Goal: Communication & Community: Share content

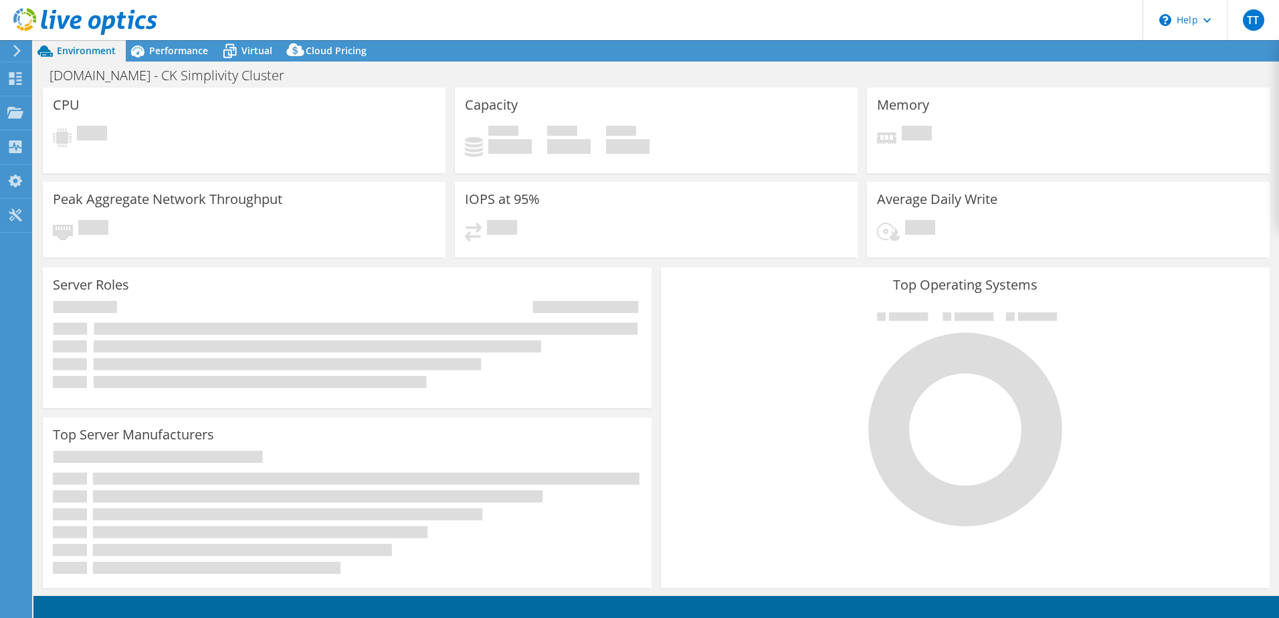
select select "USD"
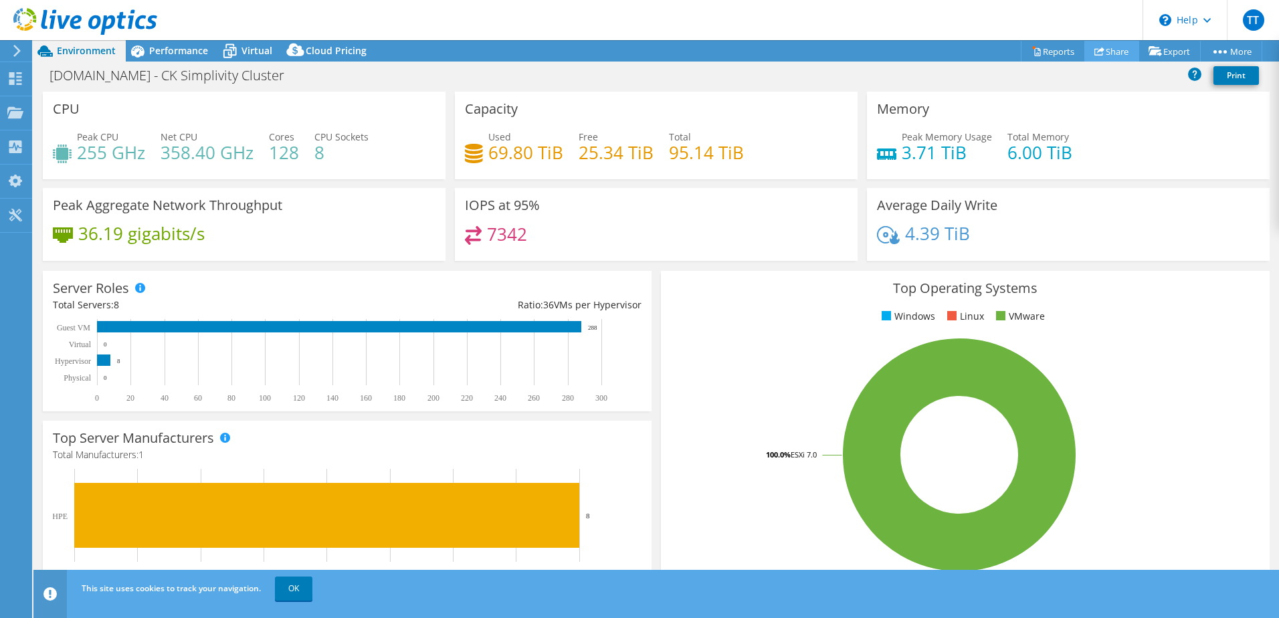
click at [1095, 59] on link "Share" at bounding box center [1112, 51] width 55 height 21
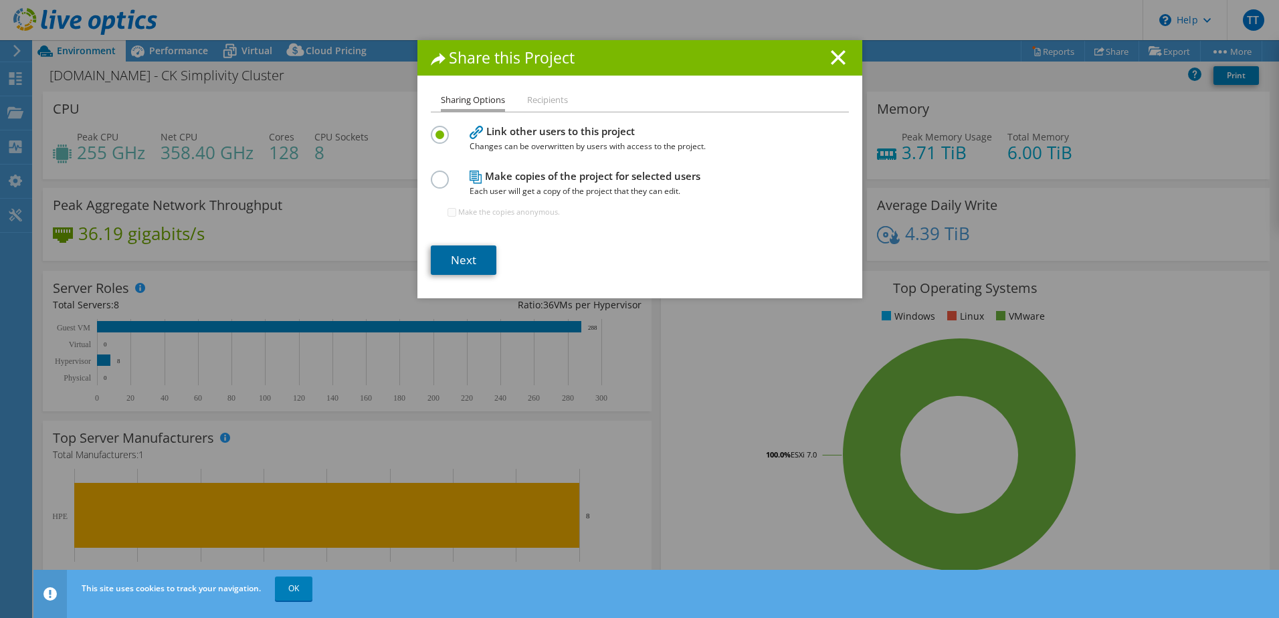
click at [475, 261] on link "Next" at bounding box center [464, 260] width 66 height 29
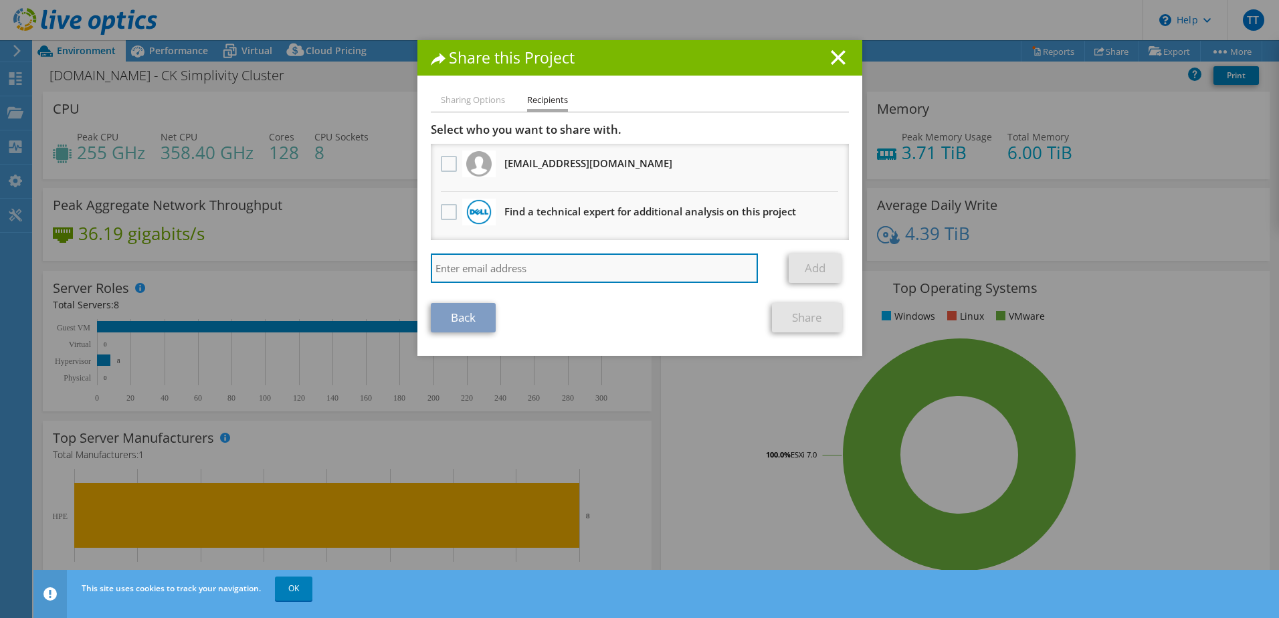
click at [624, 264] on input "search" at bounding box center [595, 268] width 328 height 29
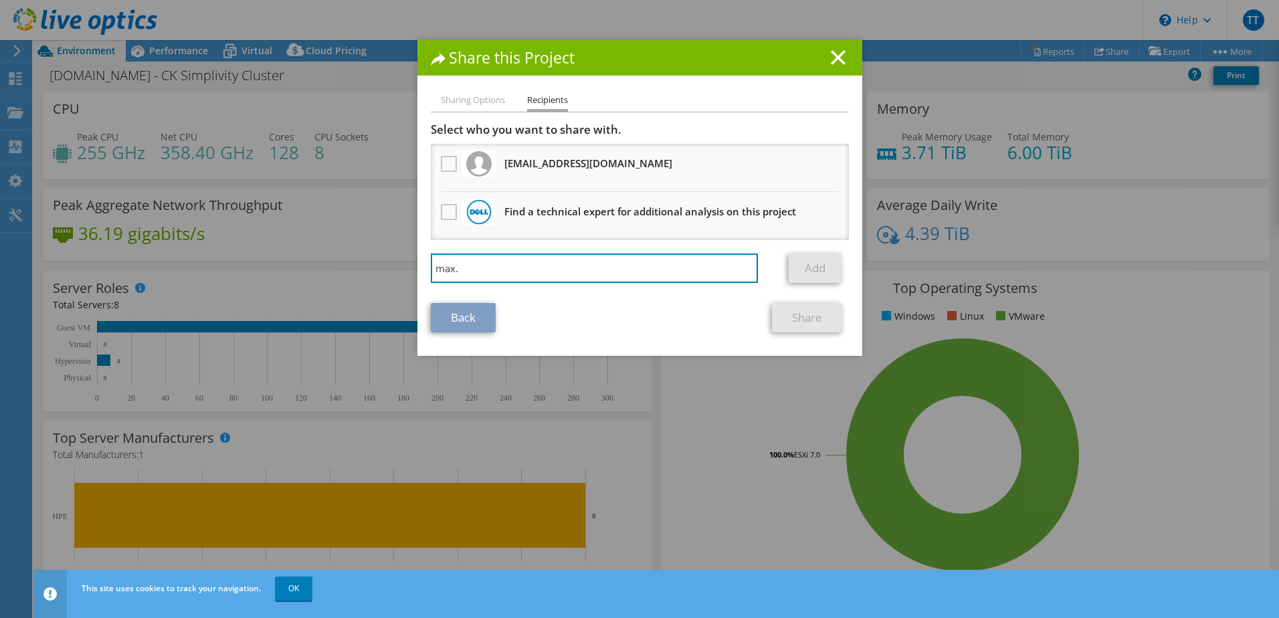
type input "max."
click at [650, 256] on input "max." at bounding box center [595, 268] width 328 height 29
click at [541, 267] on input "max." at bounding box center [595, 268] width 328 height 29
drag, startPoint x: 528, startPoint y: 265, endPoint x: 316, endPoint y: 258, distance: 212.2
click at [317, 259] on div "Share this Project Sharing Options Recipients Link other users to this project …" at bounding box center [639, 309] width 1279 height 538
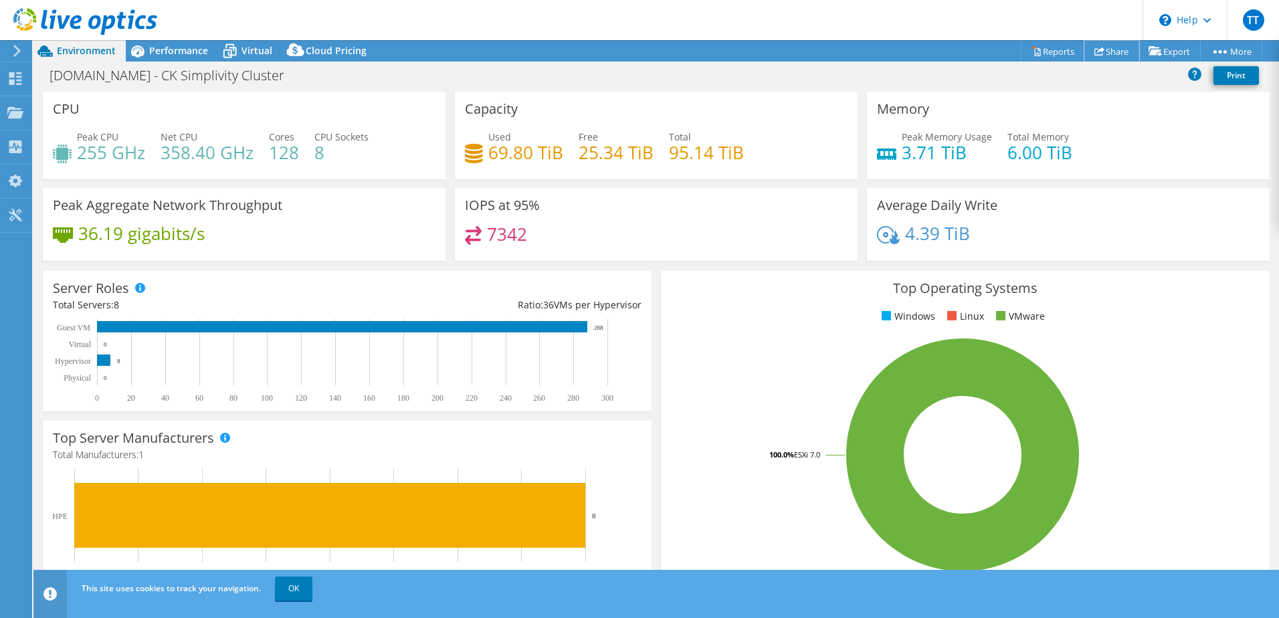
click at [1119, 55] on link "Share" at bounding box center [1112, 51] width 55 height 21
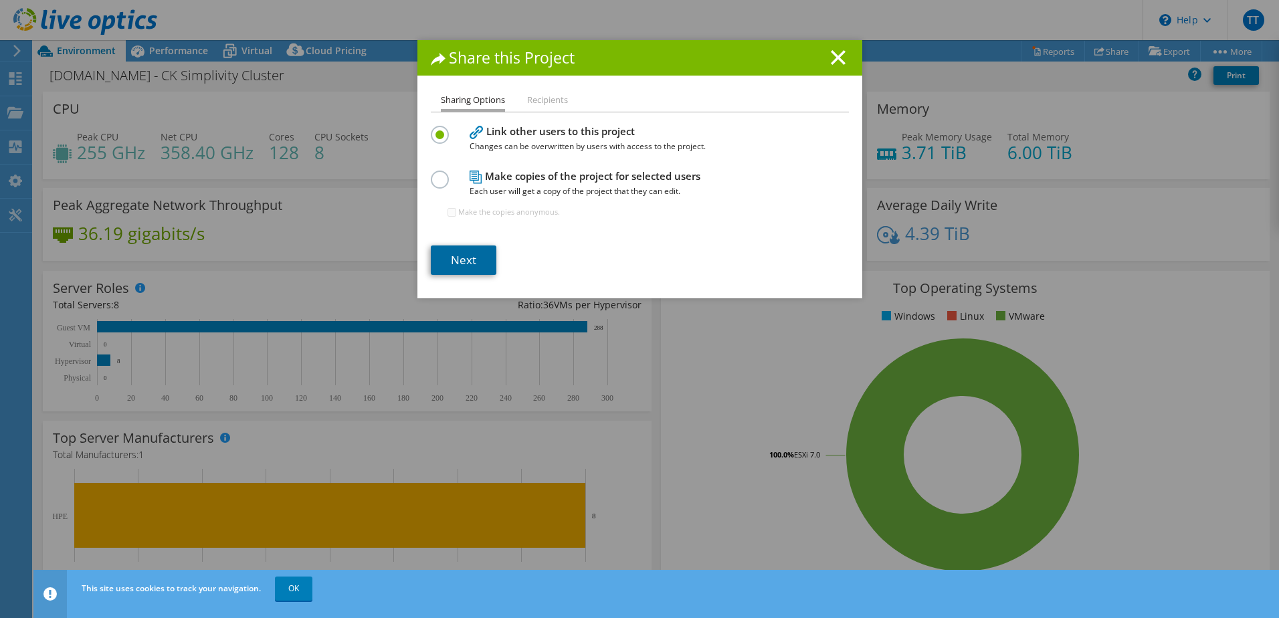
click at [459, 265] on link "Next" at bounding box center [464, 260] width 66 height 29
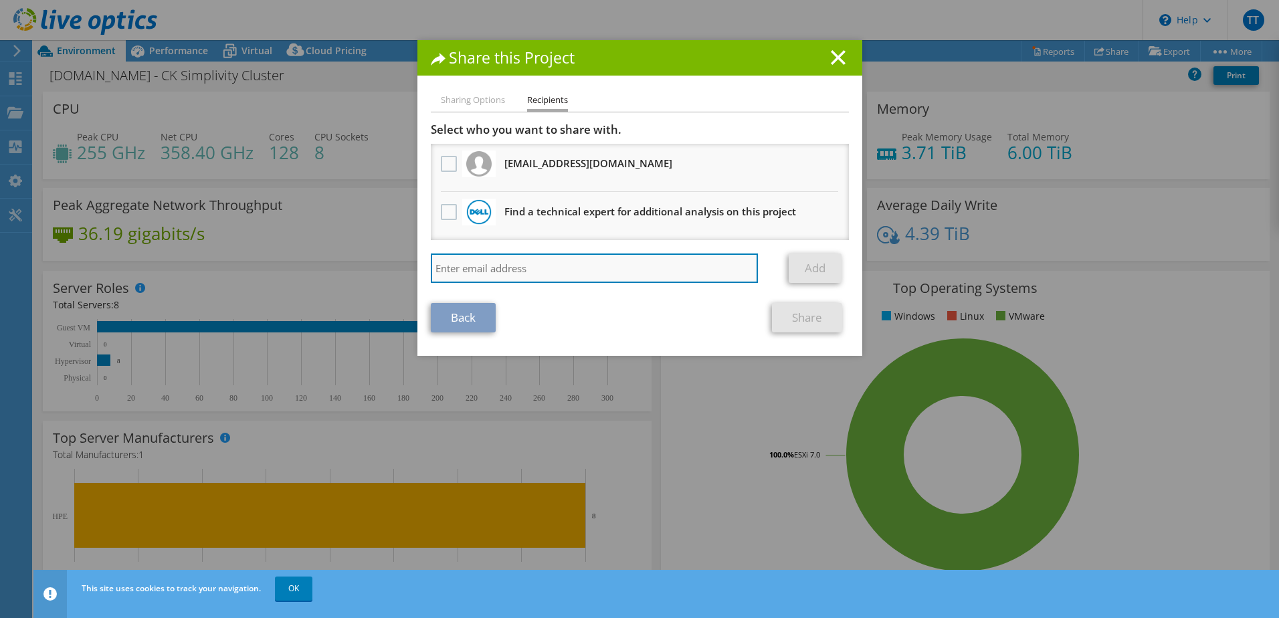
click at [486, 269] on input "search" at bounding box center [595, 268] width 328 height 29
paste input "max_kreimer@shi.com"
type input "max_kreimer@shi.com"
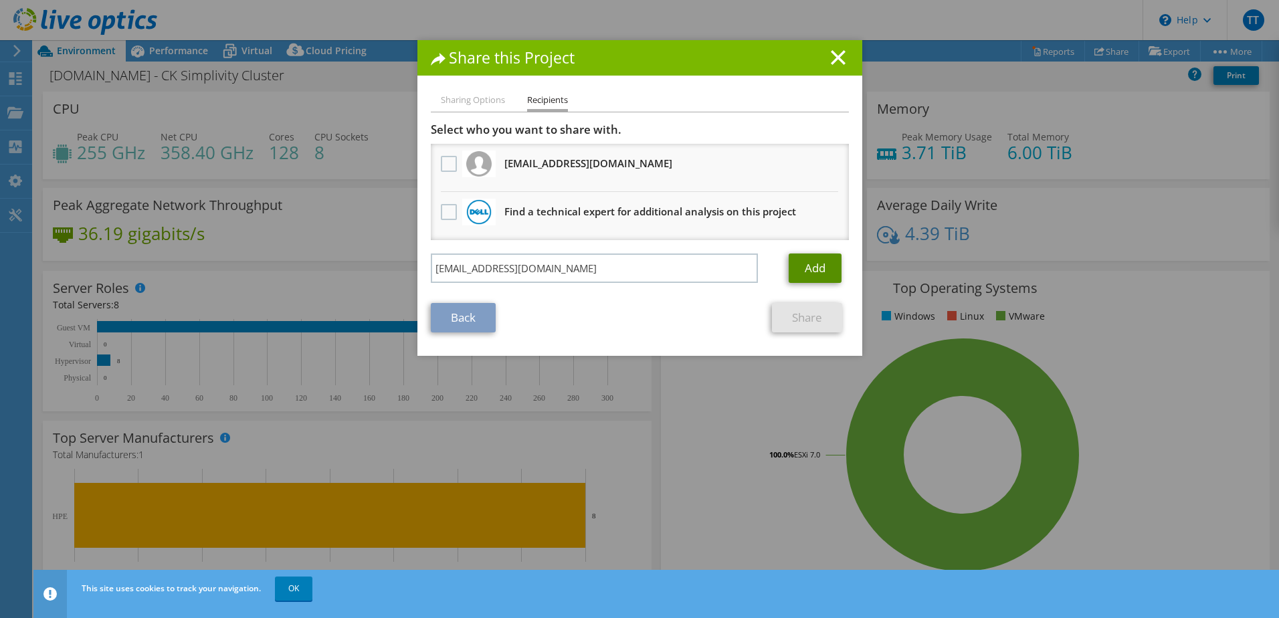
click at [815, 270] on link "Add" at bounding box center [815, 268] width 53 height 29
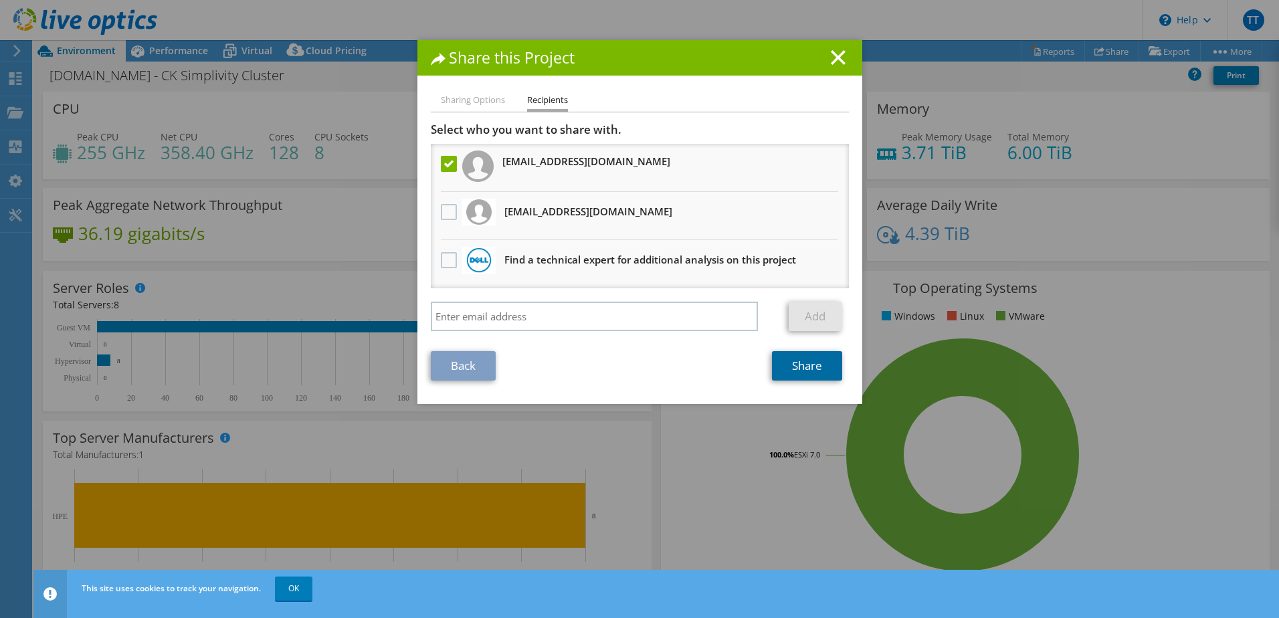
click at [803, 371] on link "Share" at bounding box center [807, 365] width 70 height 29
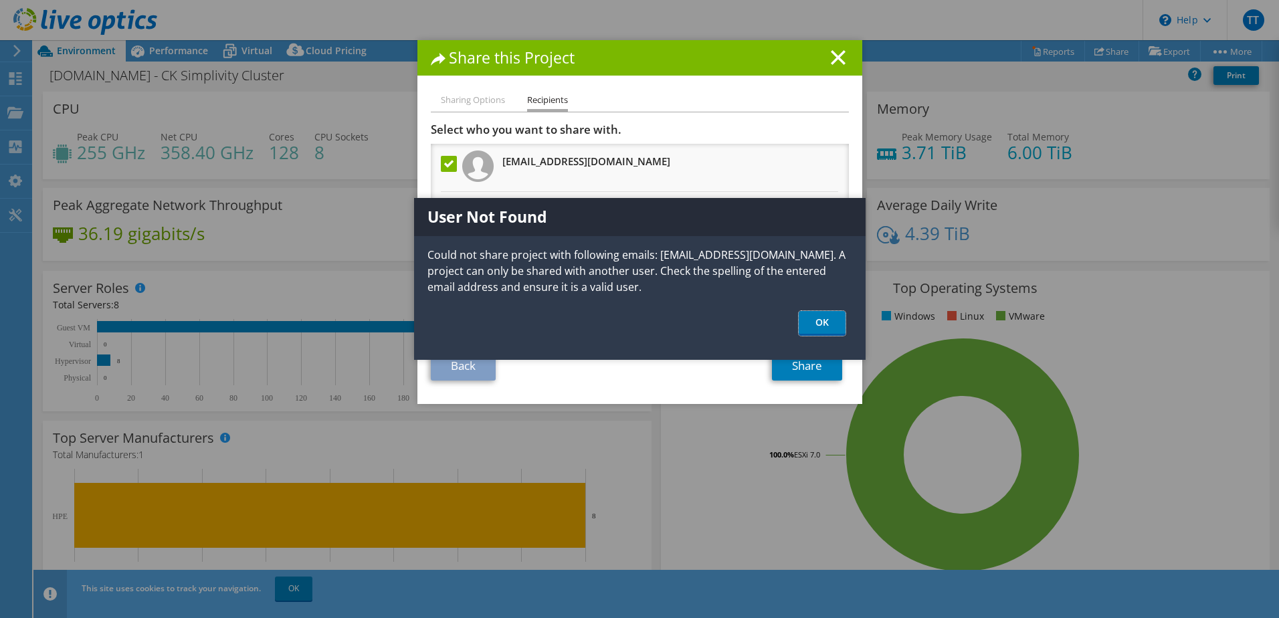
click at [822, 328] on link "OK" at bounding box center [822, 323] width 47 height 25
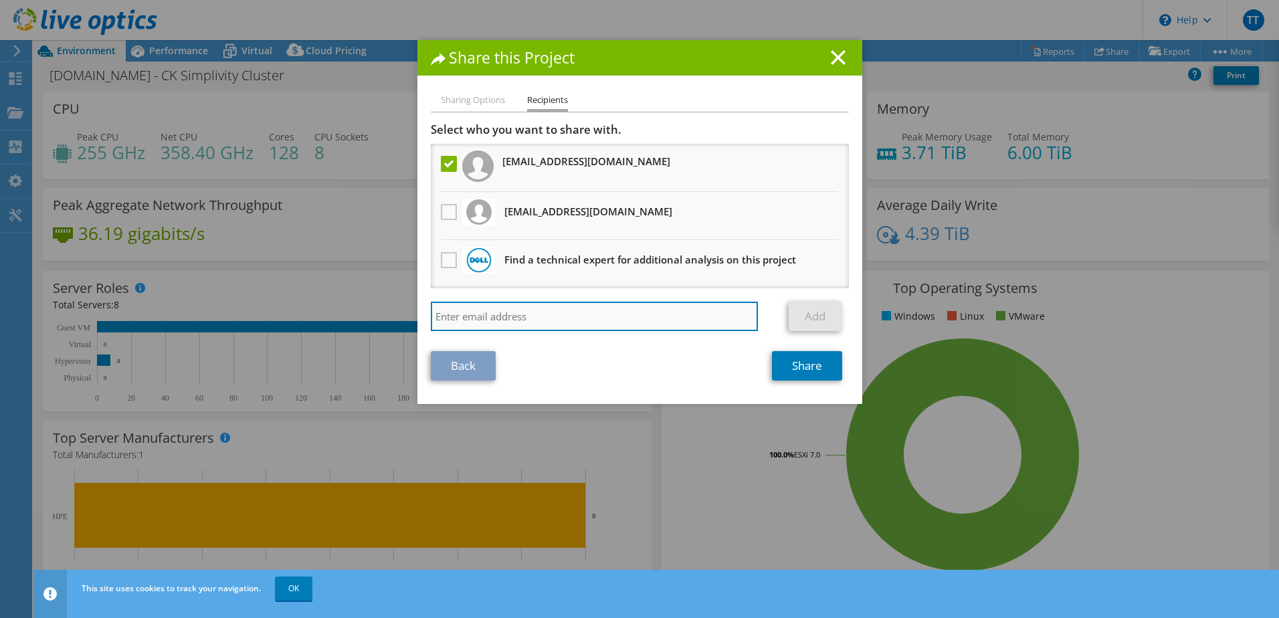
click at [552, 316] on input "search" at bounding box center [595, 316] width 328 height 29
paste input "Eli_Forta@shi.com"
type input "Eli_Forta@shi.com"
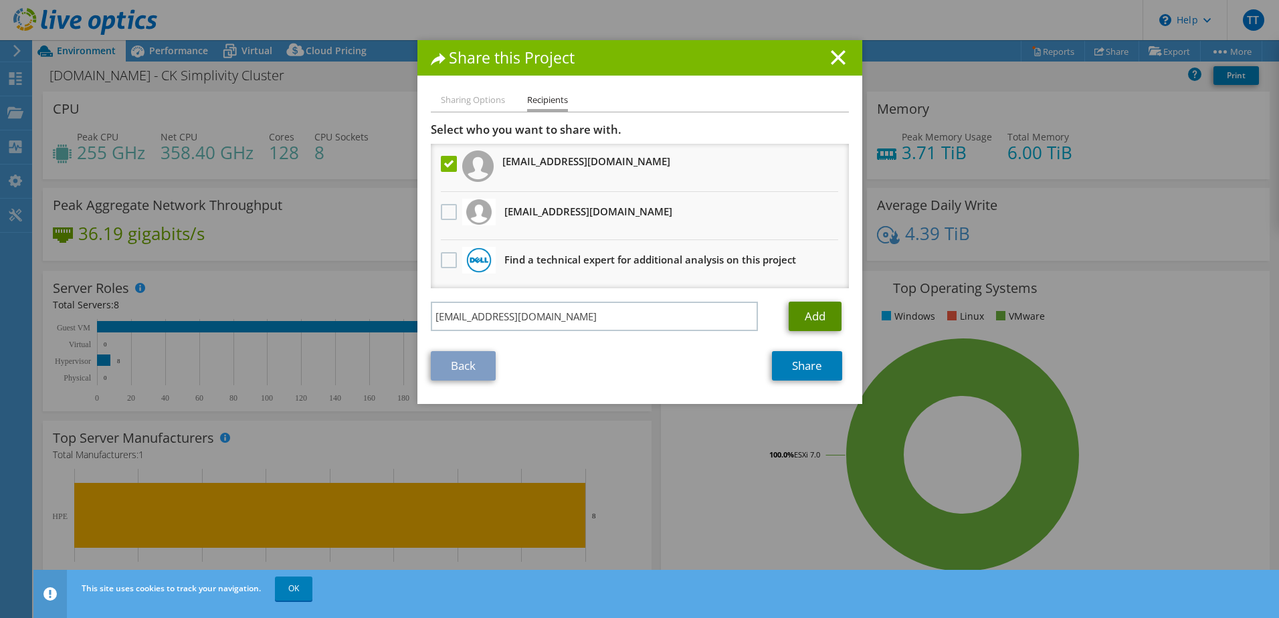
click at [816, 322] on link "Add" at bounding box center [815, 316] width 53 height 29
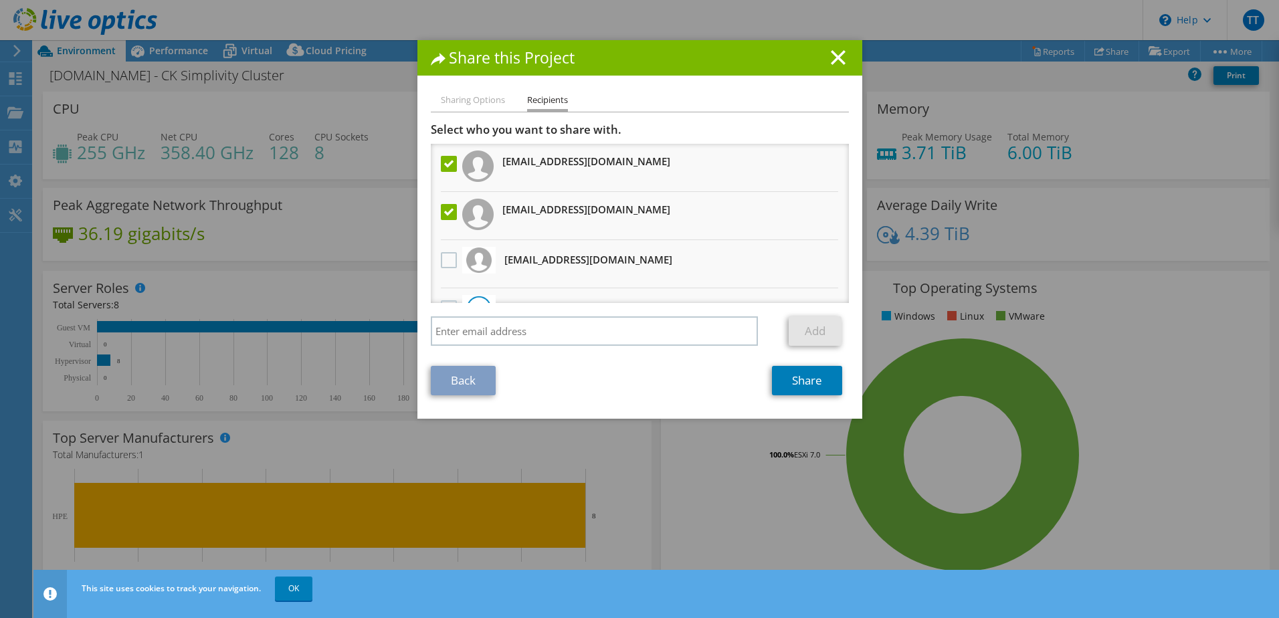
click at [441, 214] on label at bounding box center [450, 212] width 19 height 16
click at [0, 0] on input "checkbox" at bounding box center [0, 0] width 0 height 0
click at [801, 379] on link "Share" at bounding box center [807, 380] width 70 height 29
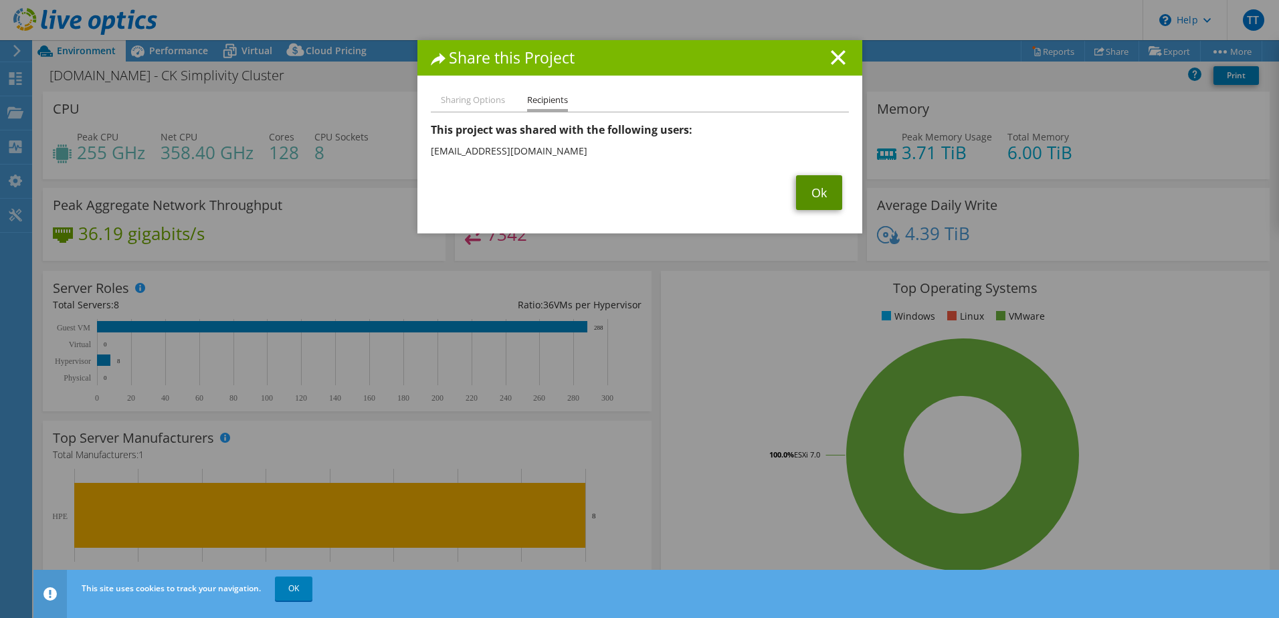
click at [806, 200] on link "Ok" at bounding box center [819, 192] width 46 height 35
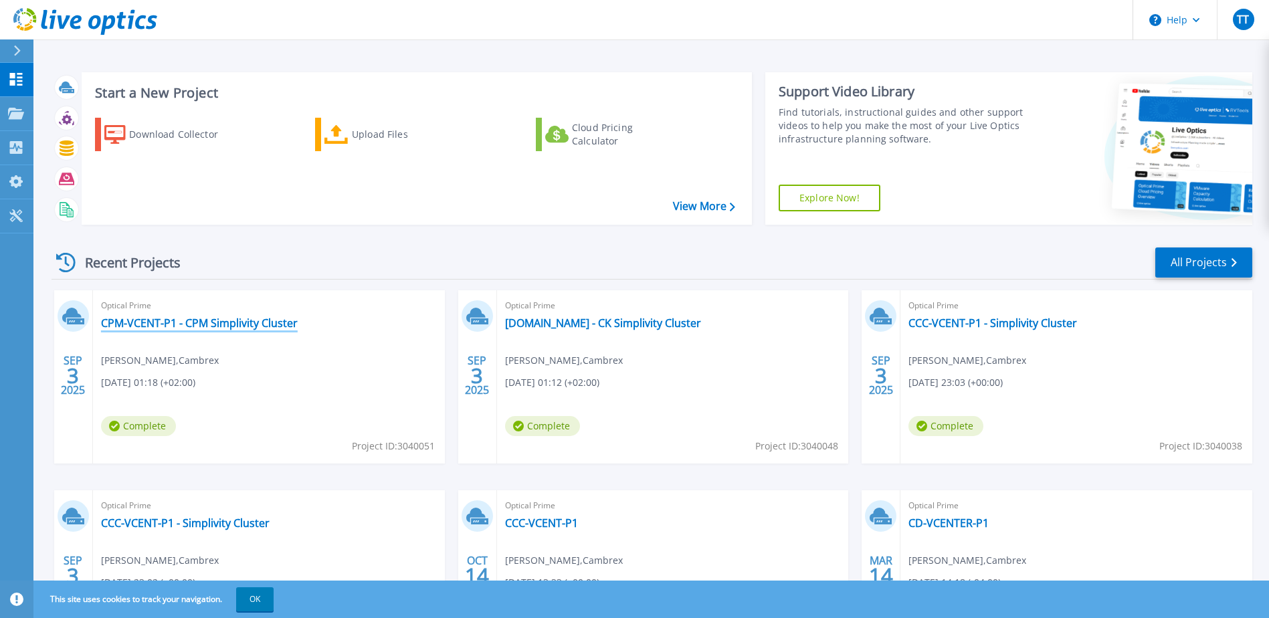
click at [200, 326] on link "CPM-VCENT-P1 - CPM Simplivity Cluster" at bounding box center [199, 323] width 197 height 13
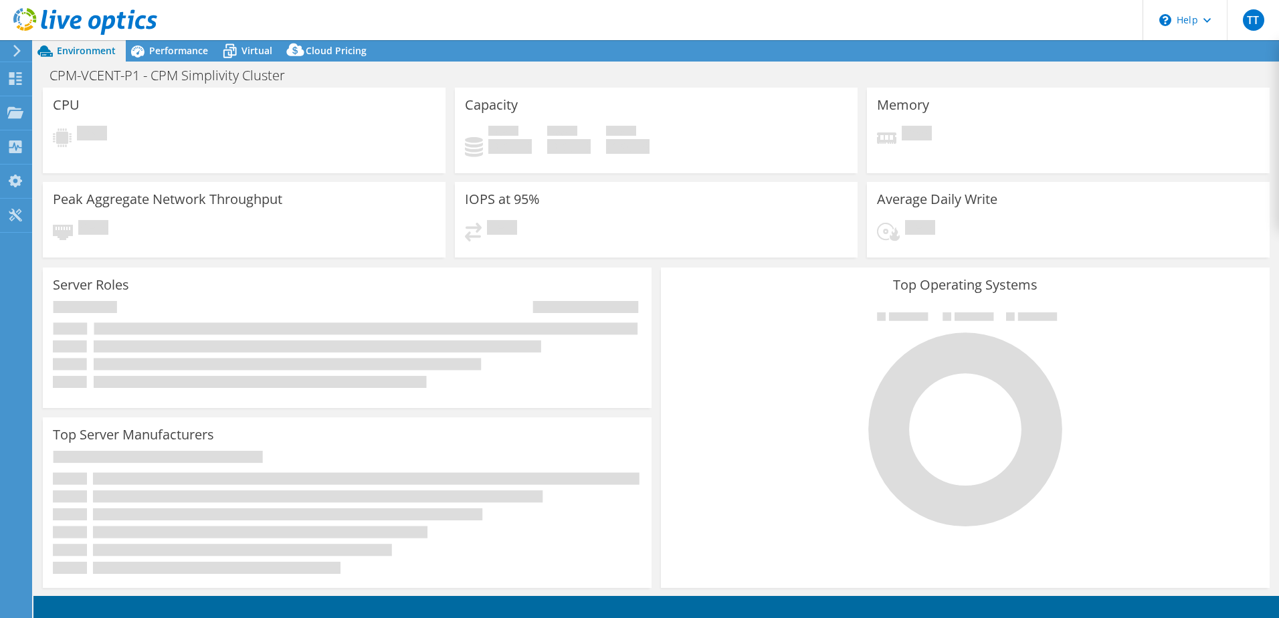
select select "USD"
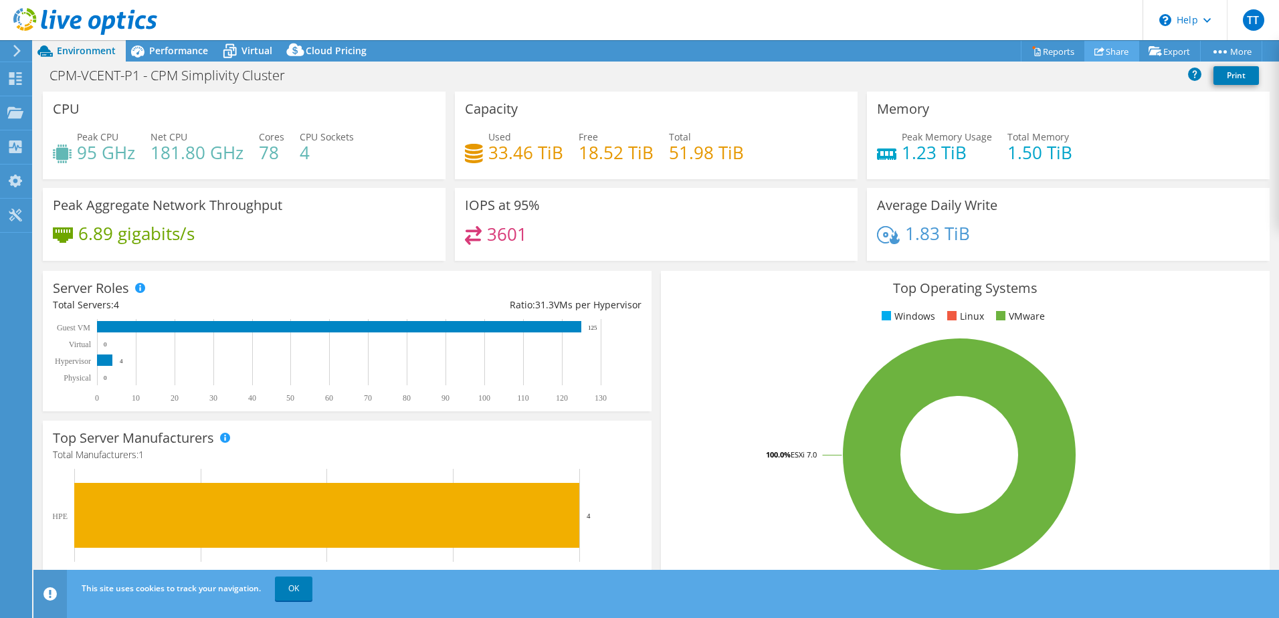
click at [1123, 48] on link "Share" at bounding box center [1112, 51] width 55 height 21
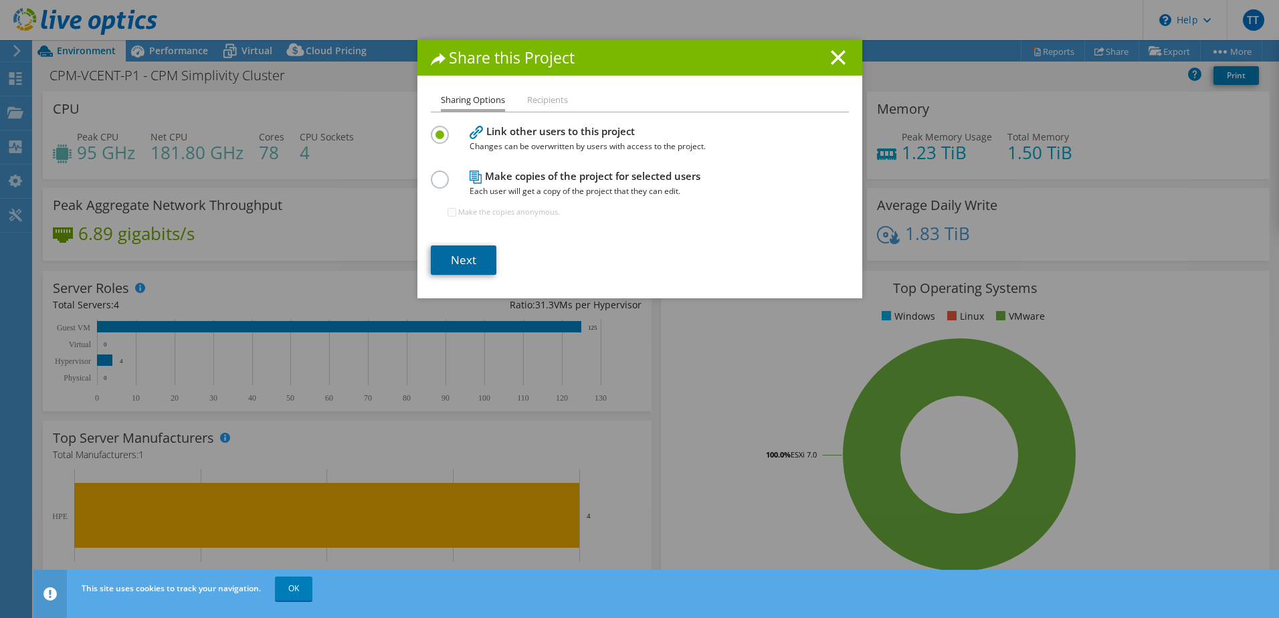
click at [483, 252] on link "Next" at bounding box center [464, 260] width 66 height 29
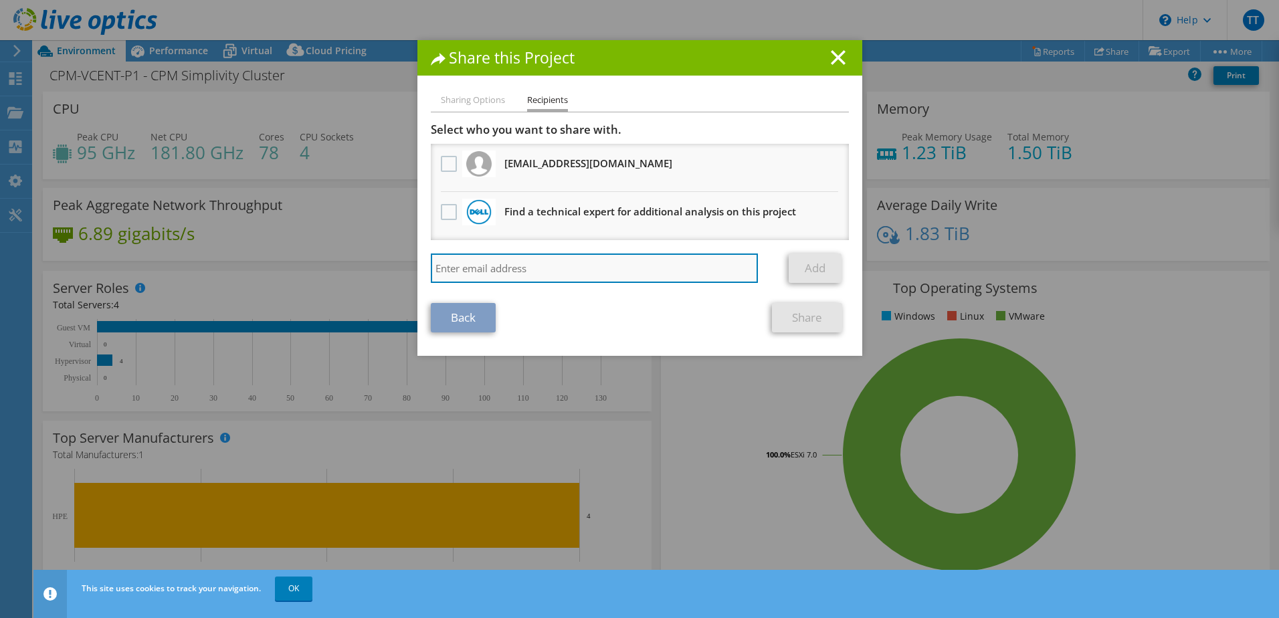
click at [502, 258] on input "search" at bounding box center [595, 268] width 328 height 29
paste input "Eli_Forta@shi.com"
type input "Eli_Forta@shi.com"
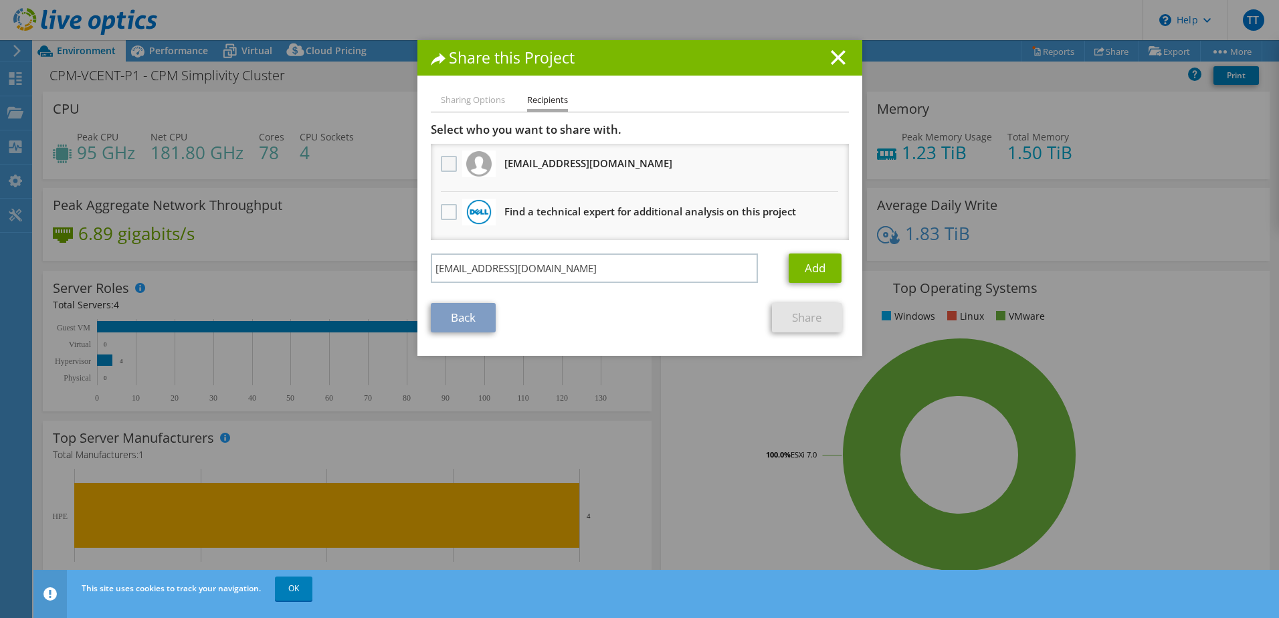
click at [444, 164] on label at bounding box center [450, 164] width 19 height 16
click at [0, 0] on input "checkbox" at bounding box center [0, 0] width 0 height 0
click at [803, 324] on link "Share" at bounding box center [807, 317] width 70 height 29
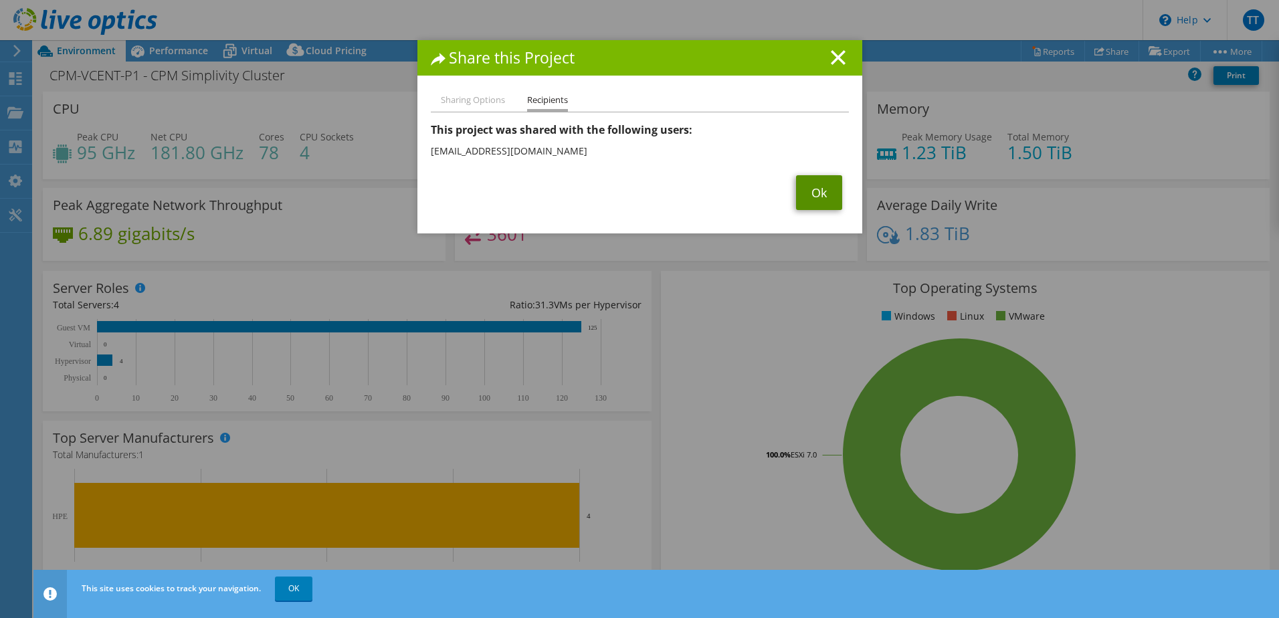
click at [806, 201] on link "Ok" at bounding box center [819, 192] width 46 height 35
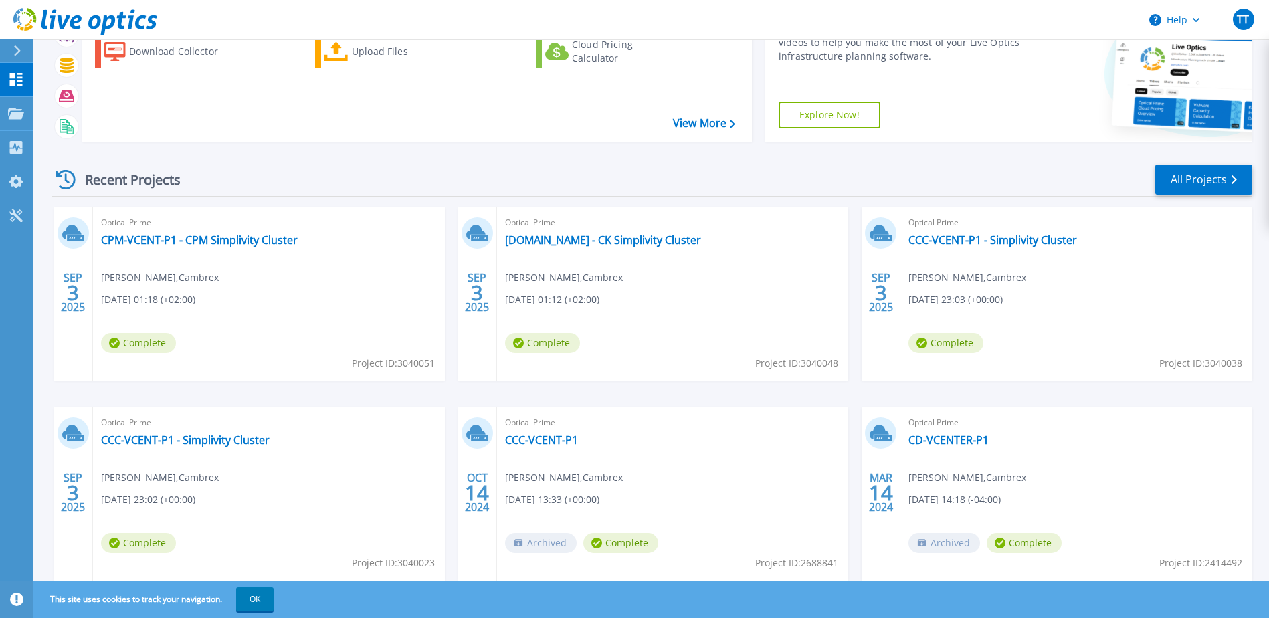
scroll to position [123, 0]
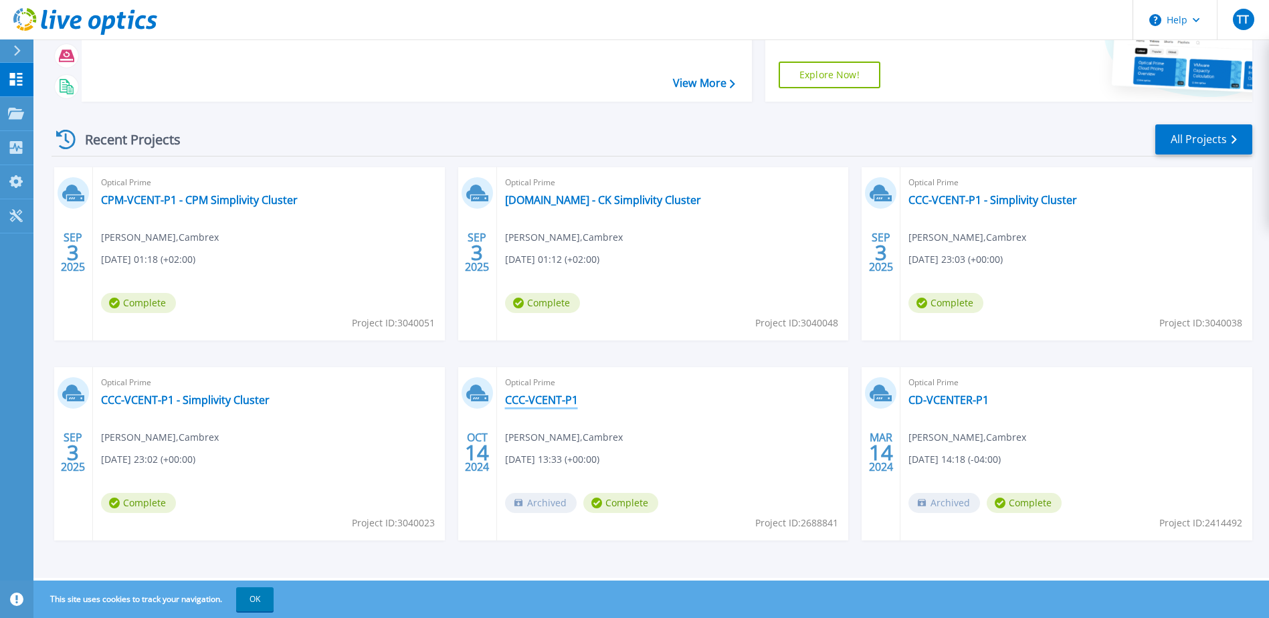
click at [563, 401] on link "CCC-VCENT-P1" at bounding box center [541, 399] width 73 height 13
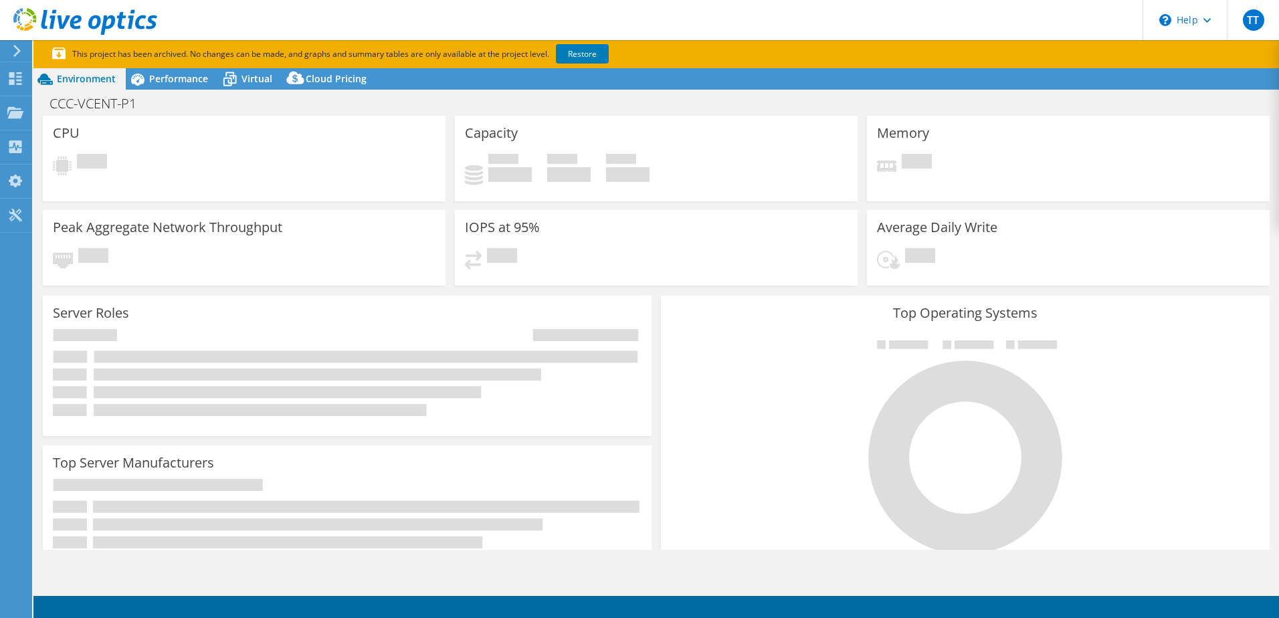
select select "USD"
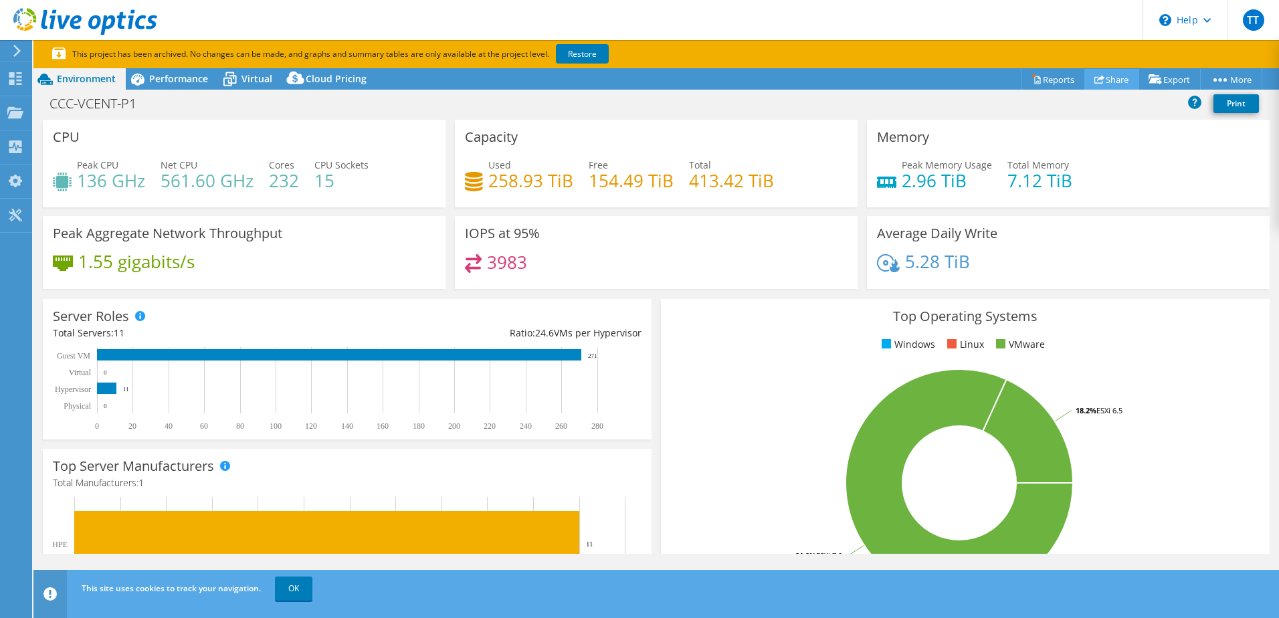
click at [1097, 82] on icon at bounding box center [1100, 79] width 10 height 10
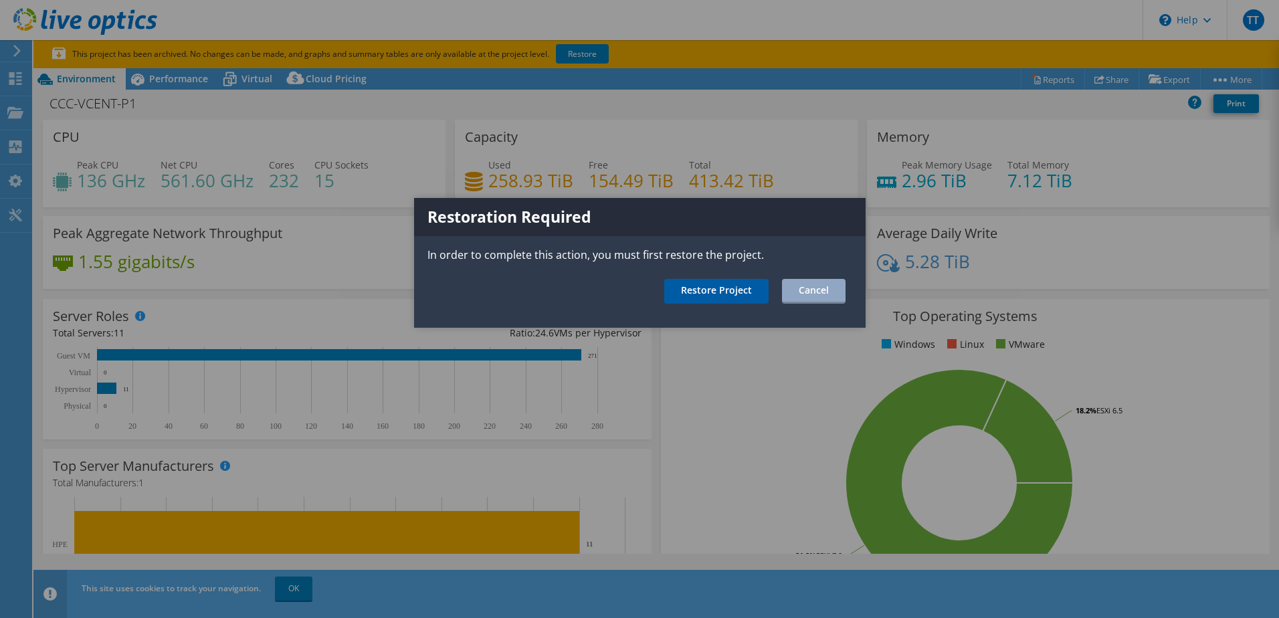
click at [712, 292] on link "Restore Project" at bounding box center [716, 291] width 104 height 25
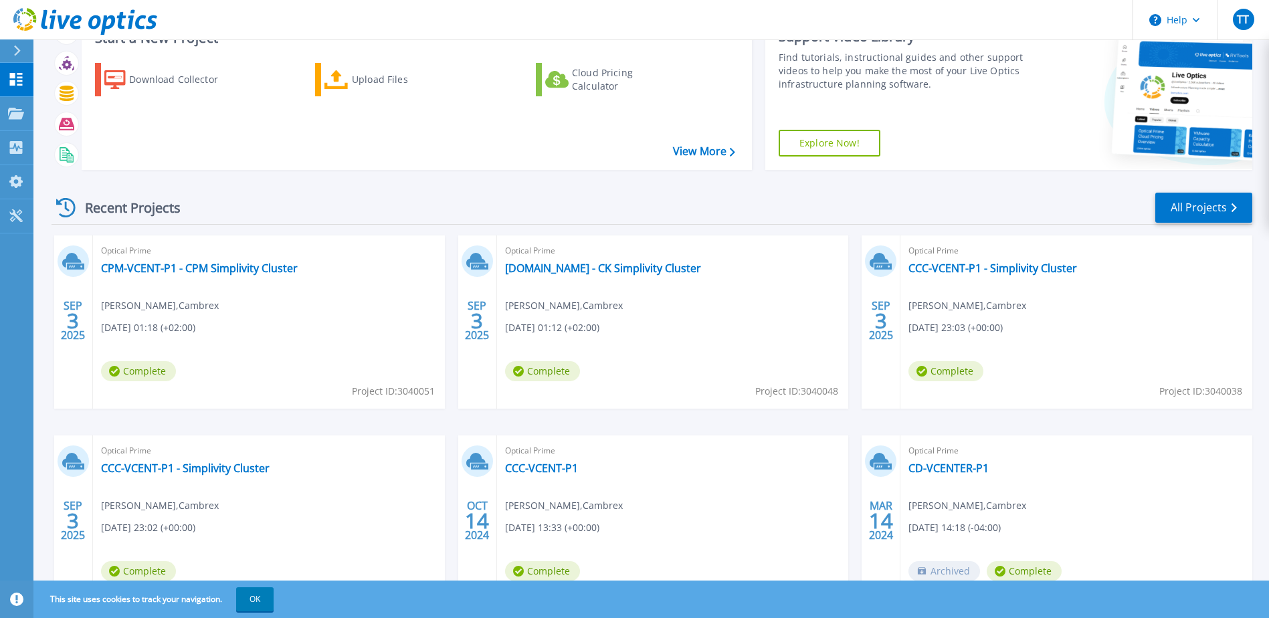
scroll to position [123, 0]
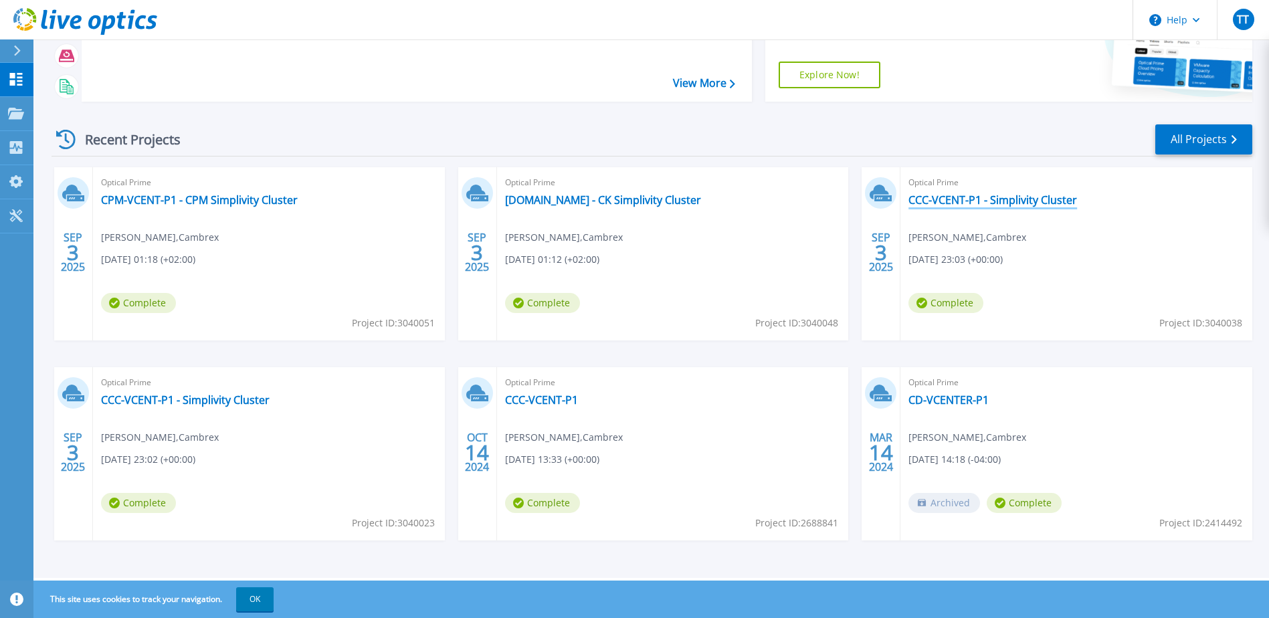
click at [1004, 197] on link "CCC-VCENT-P1 - Simplivity Cluster" at bounding box center [993, 199] width 169 height 13
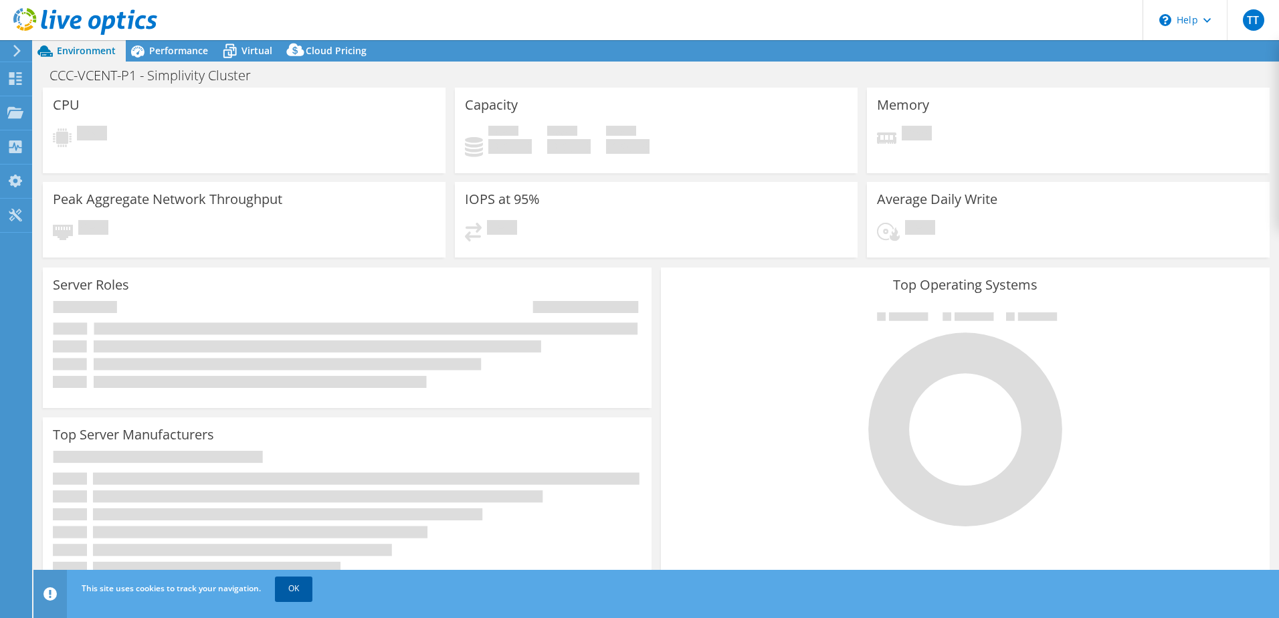
click at [293, 581] on link "OK" at bounding box center [293, 589] width 37 height 24
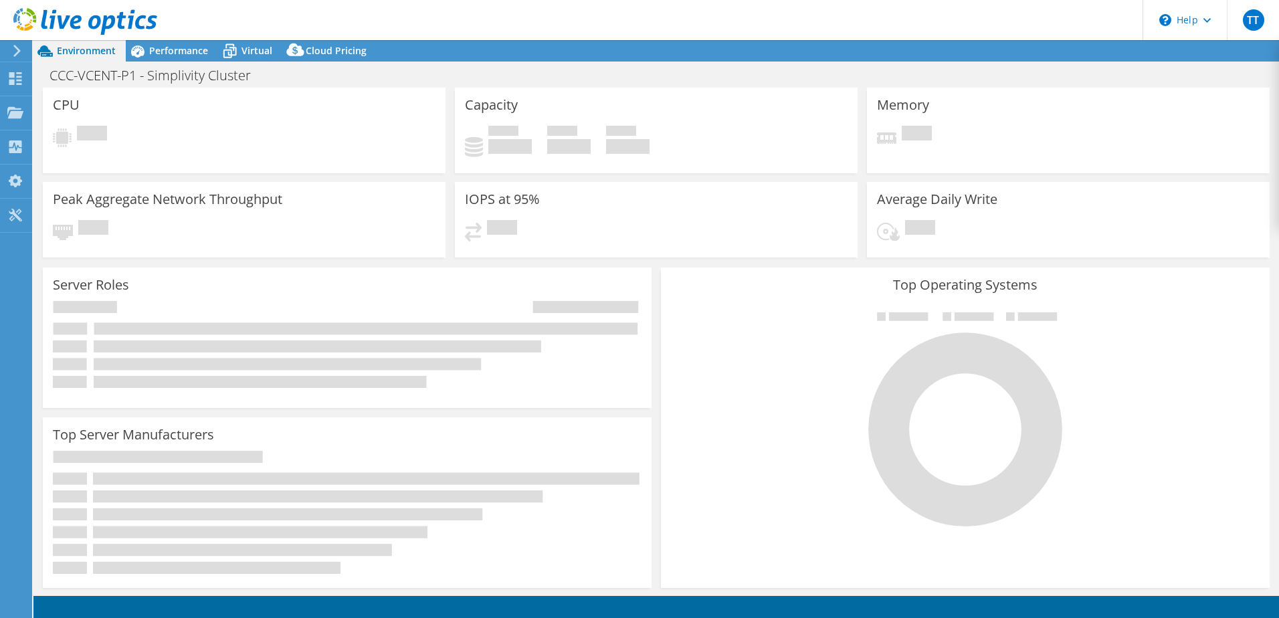
select select "USD"
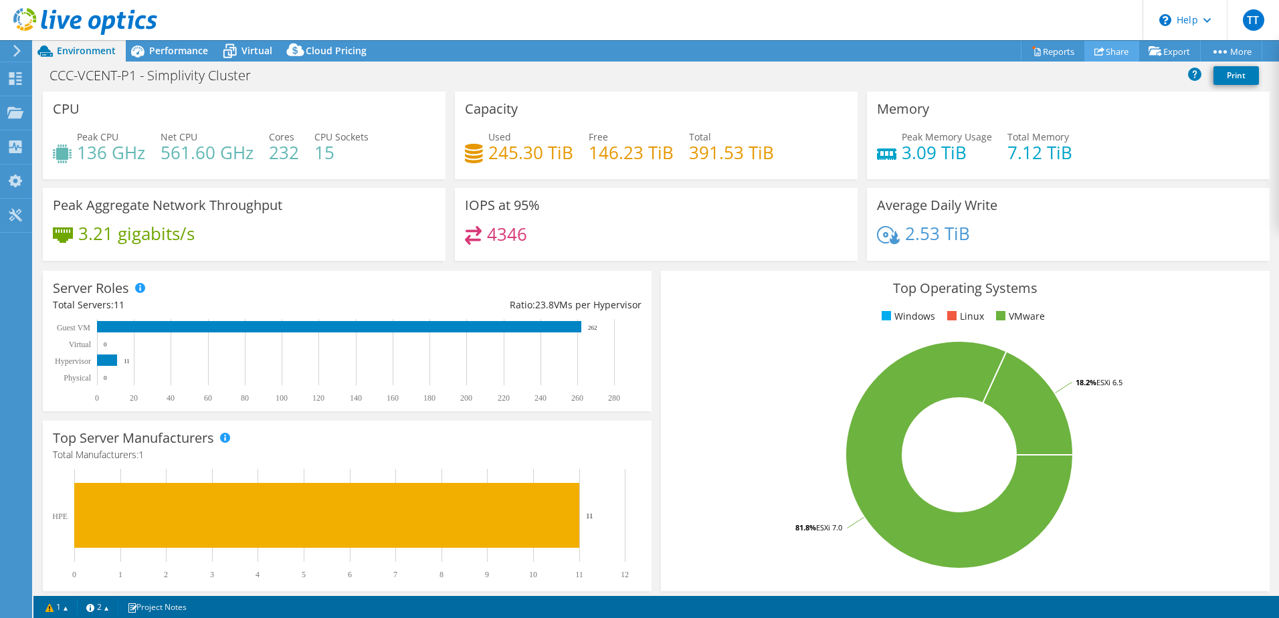
click at [1106, 58] on link "Share" at bounding box center [1112, 51] width 55 height 21
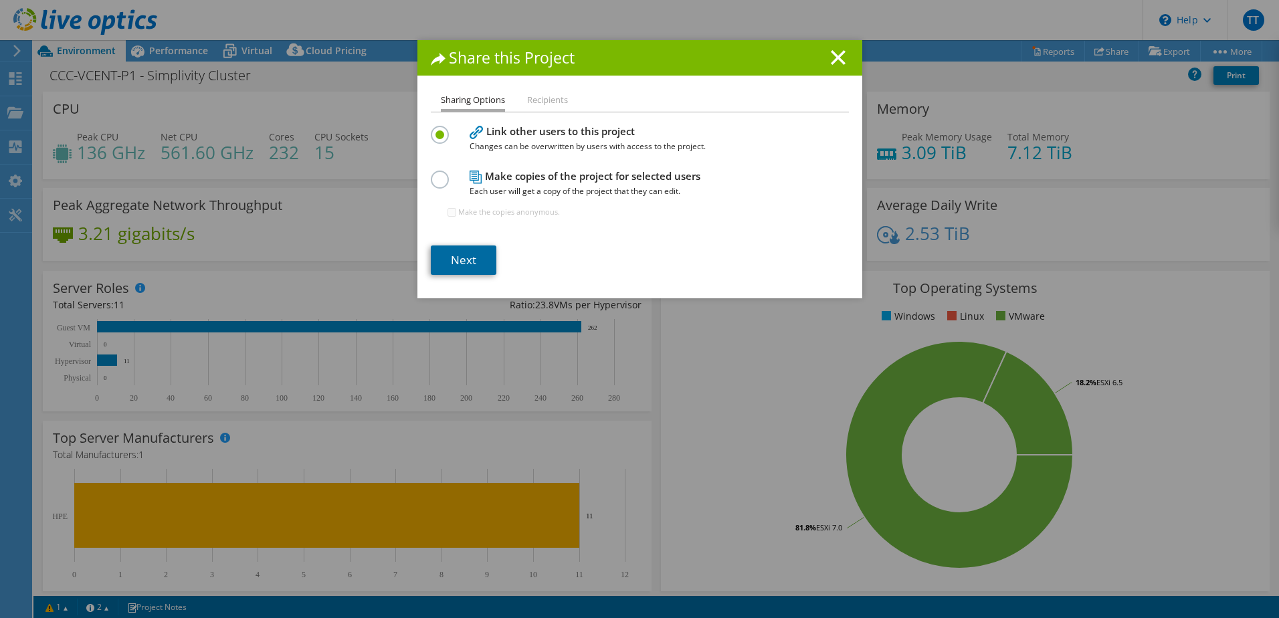
click at [477, 254] on link "Next" at bounding box center [464, 260] width 66 height 29
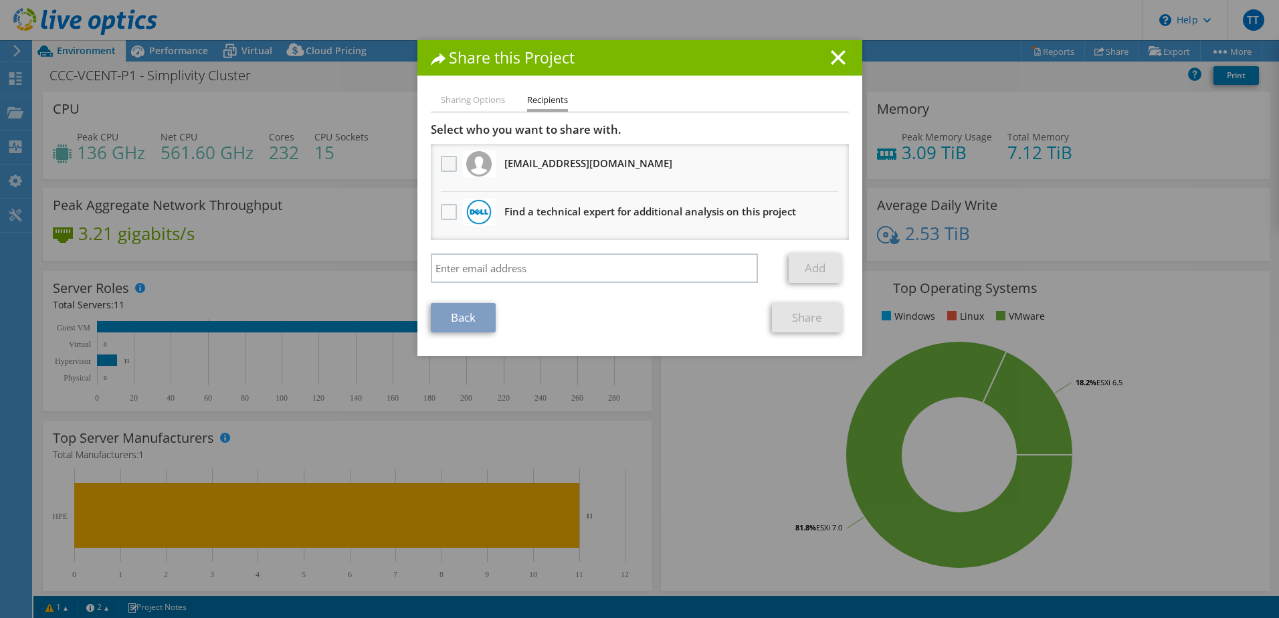
click at [442, 165] on label at bounding box center [450, 164] width 19 height 16
click at [0, 0] on input "checkbox" at bounding box center [0, 0] width 0 height 0
click at [778, 312] on link "Share" at bounding box center [807, 317] width 70 height 29
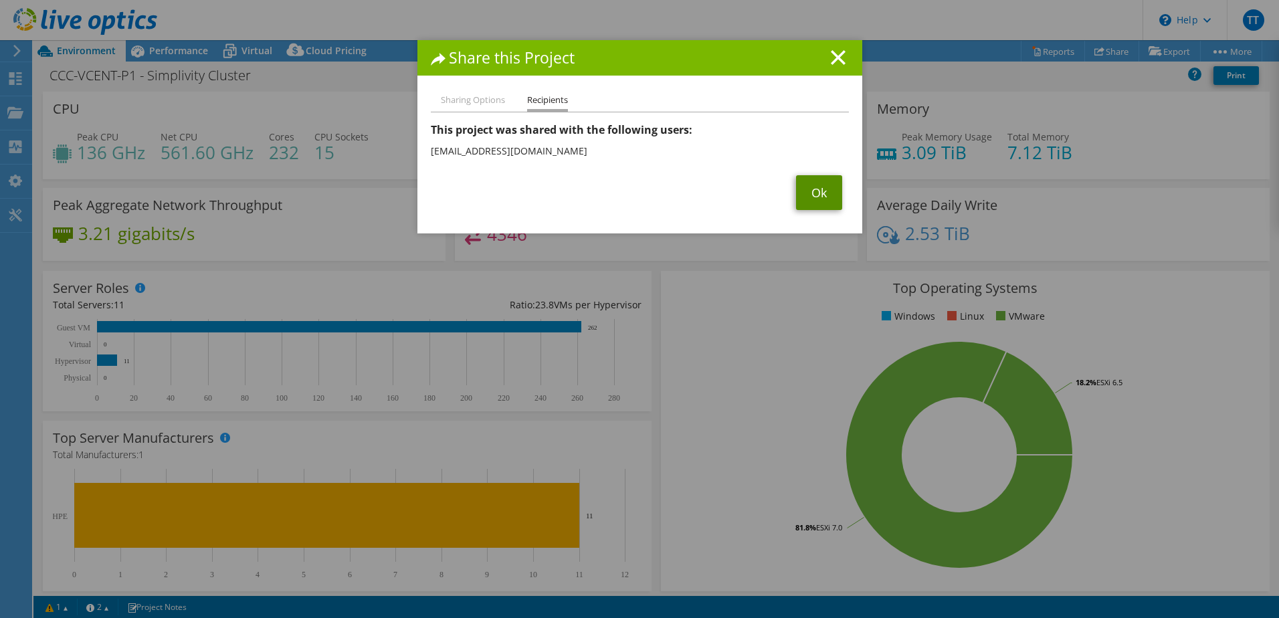
click at [800, 191] on link "Ok" at bounding box center [819, 192] width 46 height 35
